Goal: Navigation & Orientation: Find specific page/section

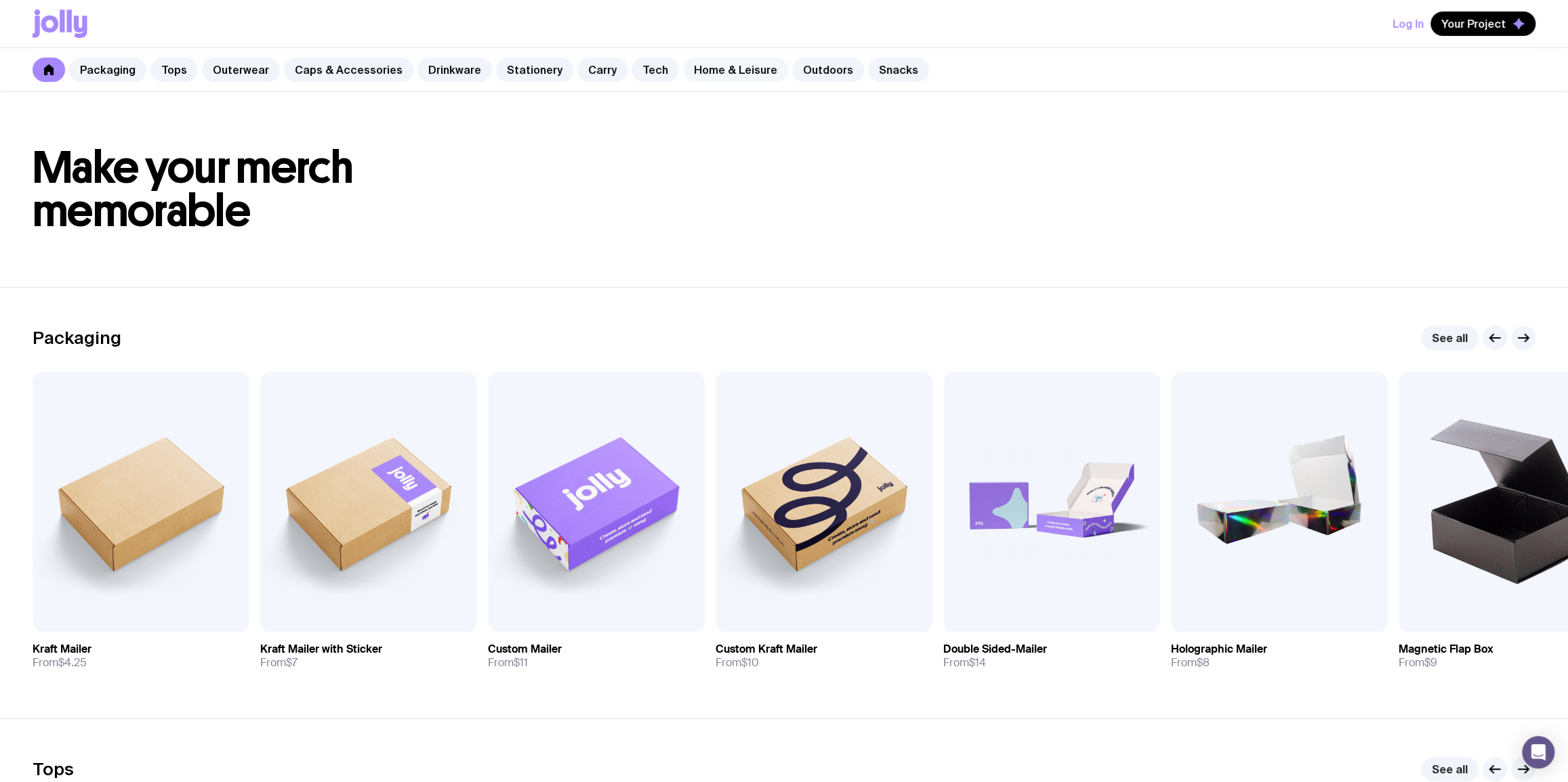
click at [703, 71] on link "Home & Leisure" at bounding box center [735, 69] width 105 height 24
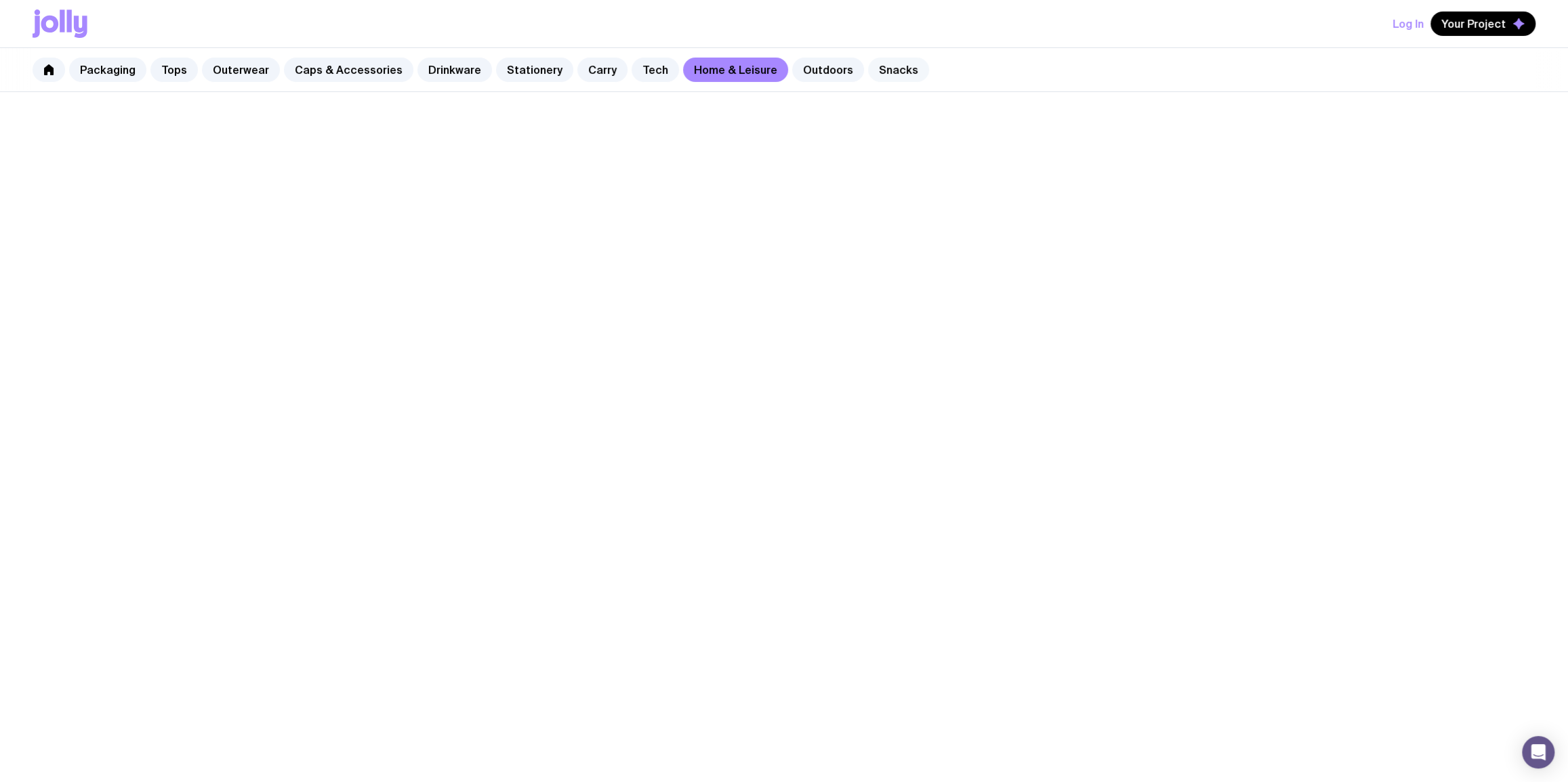
click at [877, 68] on link "Snacks" at bounding box center [899, 69] width 61 height 24
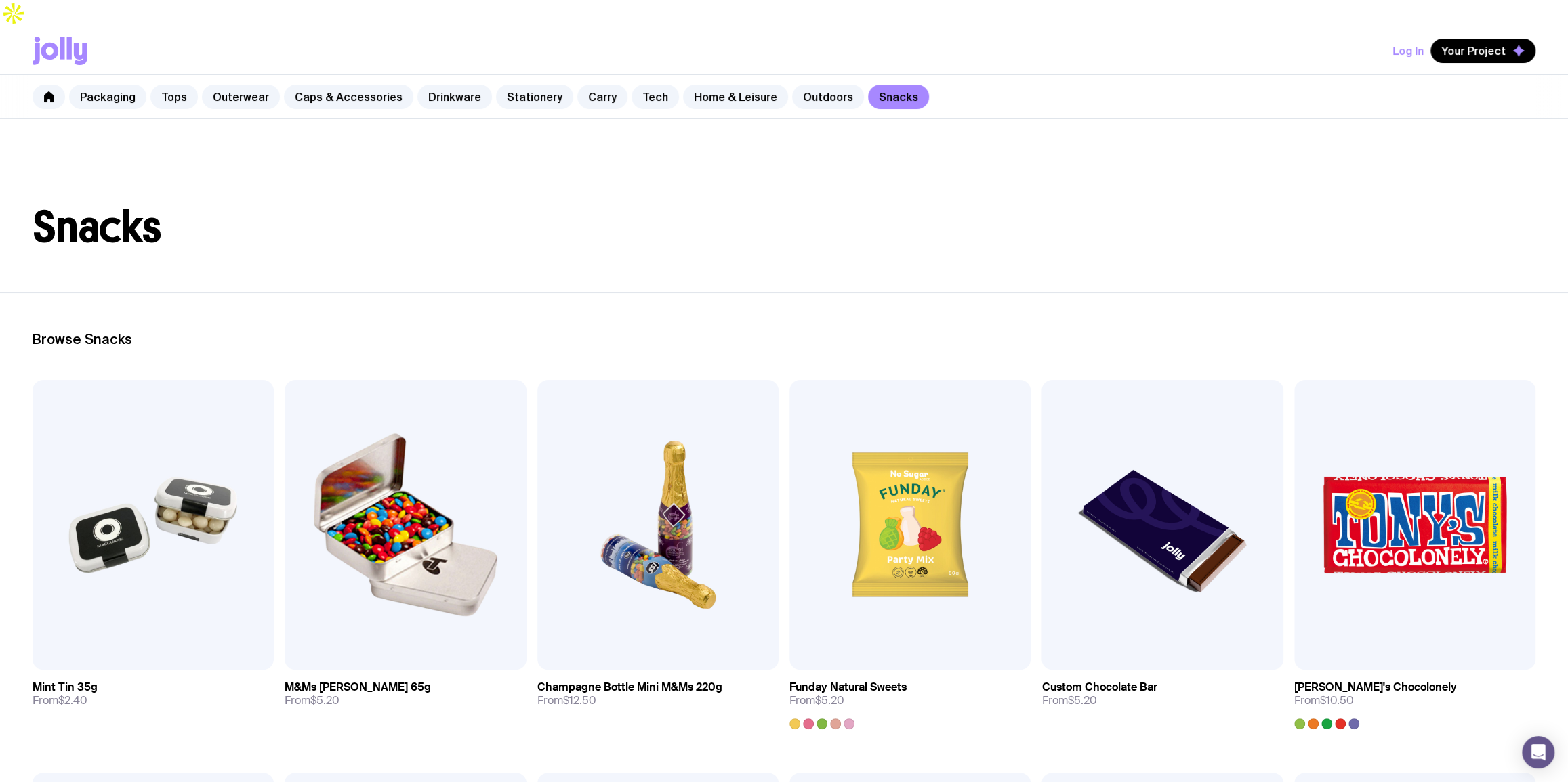
click at [730, 232] on header "Snacks" at bounding box center [784, 205] width 1568 height 173
drag, startPoint x: 552, startPoint y: 81, endPoint x: 835, endPoint y: 155, distance: 292.5
click at [834, 154] on div "Log In Your Project Packaging Tops Outerwear Caps & Accessories Drinkware Stati…" at bounding box center [784, 689] width 1568 height 1325
copy h1 "Snacks"
click at [788, 244] on header "Snacks" at bounding box center [784, 205] width 1568 height 173
